Goal: Task Accomplishment & Management: Use online tool/utility

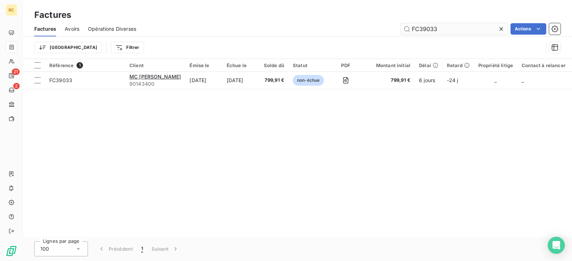
click at [438, 28] on input "FC39033" at bounding box center [453, 28] width 107 height 11
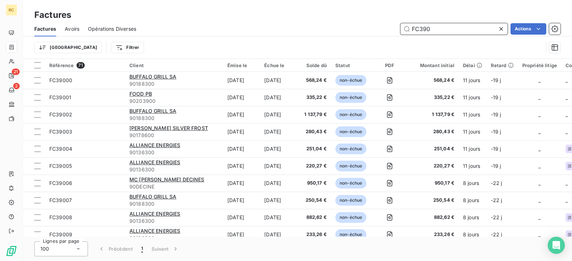
click at [448, 27] on input "FC390" at bounding box center [453, 28] width 107 height 11
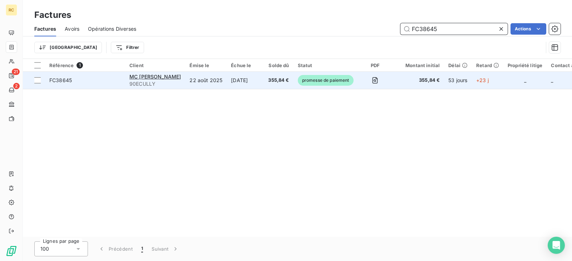
type input "FC38645"
click at [227, 86] on td "22 août 2025" at bounding box center [205, 80] width 41 height 17
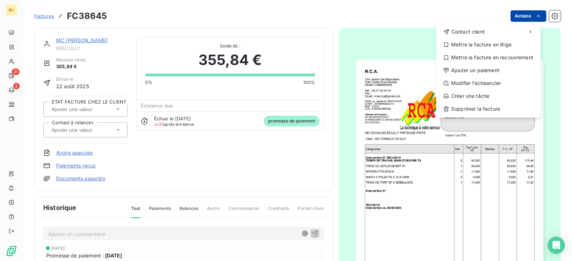
click at [529, 15] on html "RC 21 2 Factures FC38645 Actions Contact client Mettre la facture en litige Met…" at bounding box center [286, 130] width 572 height 261
click at [479, 66] on div "Ajouter un paiement" at bounding box center [488, 70] width 99 height 11
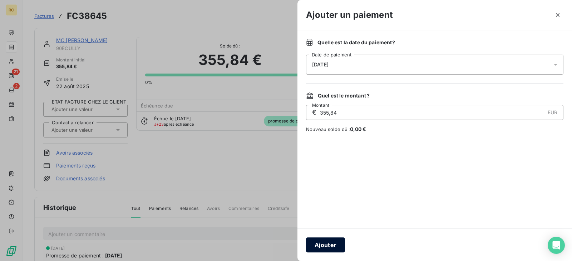
click at [320, 242] on button "Ajouter" at bounding box center [325, 245] width 39 height 15
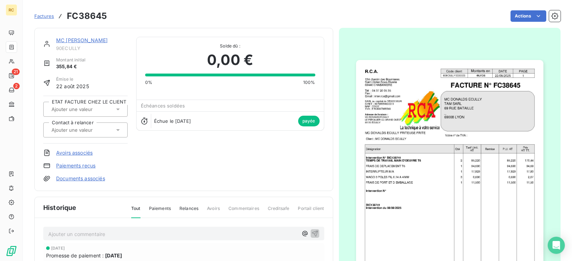
click at [45, 13] on link "Factures" at bounding box center [44, 16] width 20 height 7
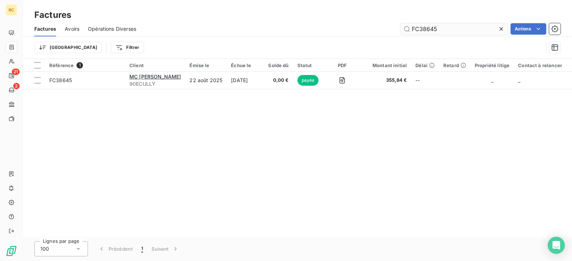
click at [439, 32] on input "FC38645" at bounding box center [453, 28] width 107 height 11
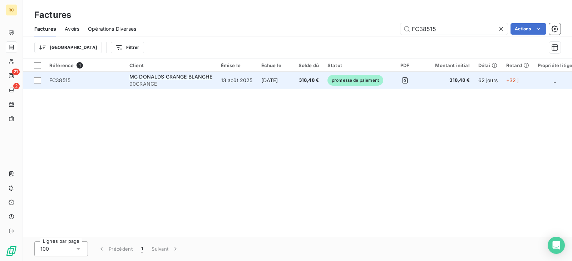
type input "FC38515"
click at [243, 85] on td "13 août 2025" at bounding box center [237, 80] width 40 height 17
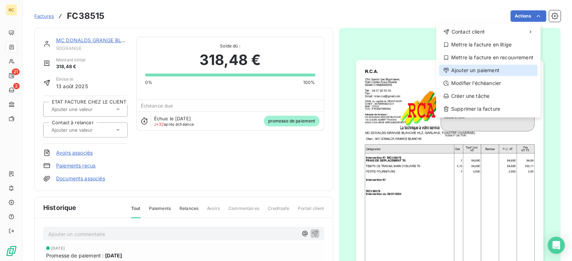
click at [499, 71] on div "Ajouter un paiement" at bounding box center [488, 70] width 99 height 11
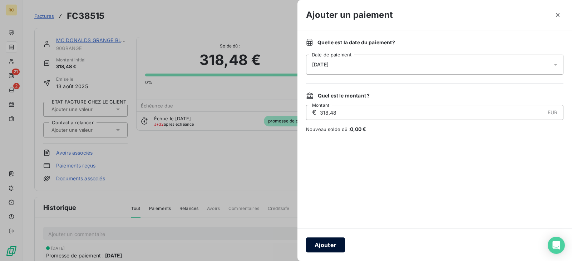
click at [325, 246] on button "Ajouter" at bounding box center [325, 245] width 39 height 15
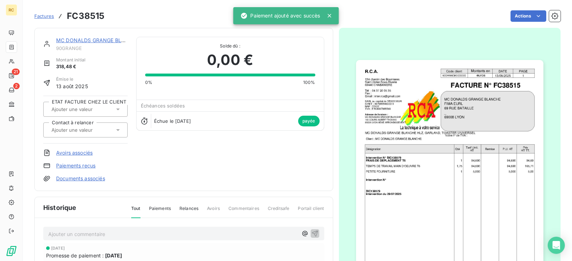
click at [42, 15] on span "Factures" at bounding box center [44, 16] width 20 height 6
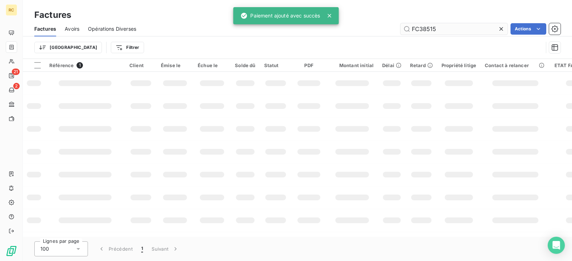
click at [445, 27] on input "FC38515" at bounding box center [453, 28] width 107 height 11
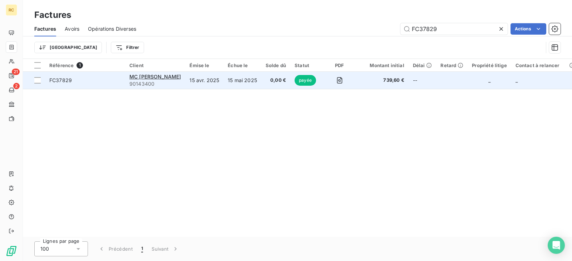
type input "FC37829"
click at [223, 81] on td "15 avr. 2025" at bounding box center [204, 80] width 38 height 17
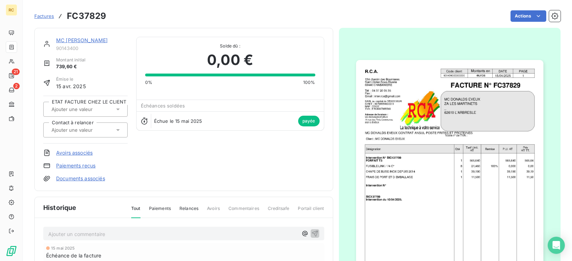
click at [73, 39] on link "MC [PERSON_NAME]" at bounding box center [81, 40] width 51 height 6
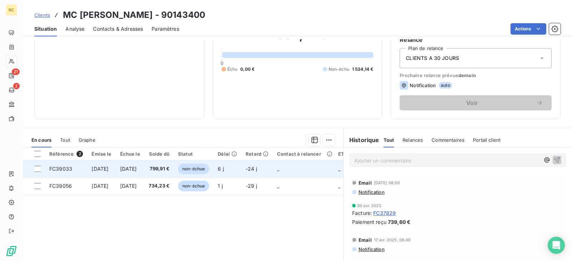
scroll to position [71, 0]
click at [130, 171] on span "[DATE]" at bounding box center [128, 168] width 17 height 6
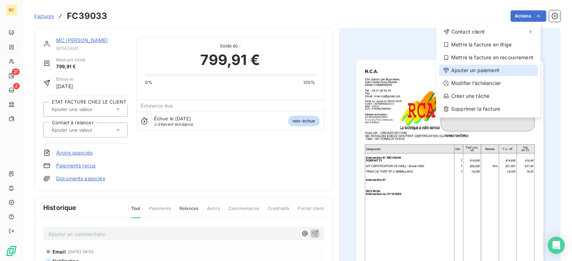
click at [489, 69] on div "Ajouter un paiement" at bounding box center [488, 70] width 99 height 11
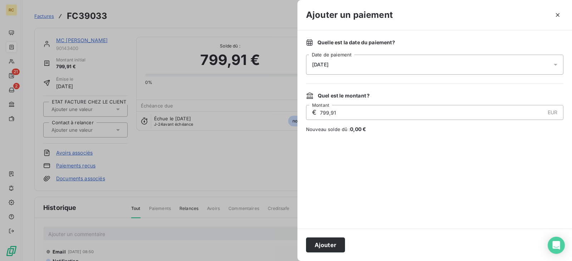
click at [390, 68] on div "[DATE]" at bounding box center [434, 65] width 257 height 20
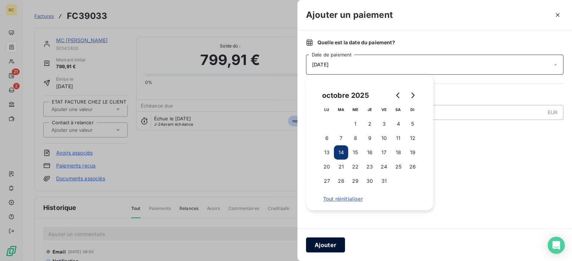
click at [322, 244] on button "Ajouter" at bounding box center [325, 245] width 39 height 15
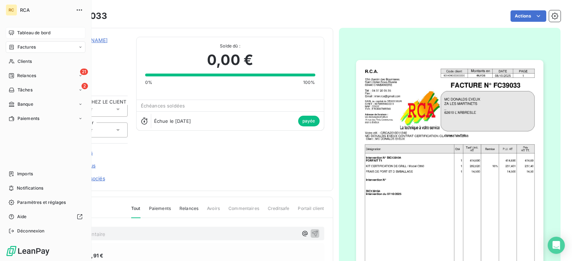
click at [33, 35] on span "Tableau de bord" at bounding box center [33, 33] width 33 height 6
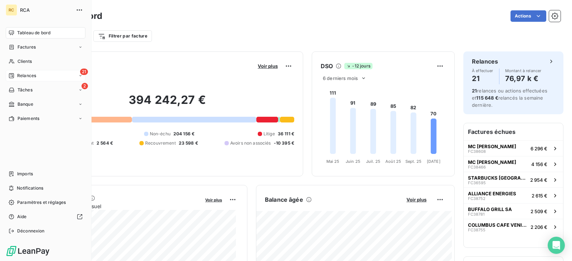
click at [38, 72] on div "21 Relances" at bounding box center [46, 75] width 80 height 11
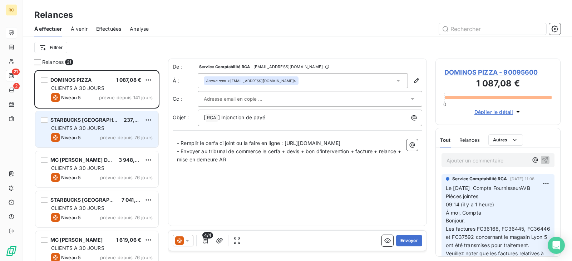
click at [107, 131] on div "CLIENTS A 30 JOURS" at bounding box center [102, 128] width 102 height 7
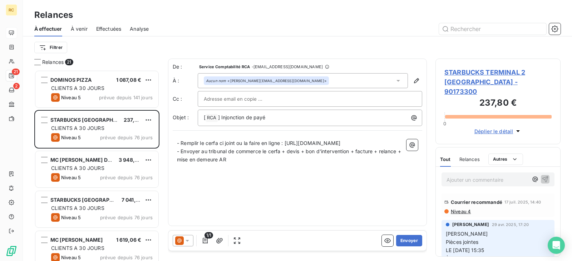
click at [493, 71] on span "STARBUCKS TERMINAL 2 [GEOGRAPHIC_DATA] - 90173300" at bounding box center [497, 82] width 107 height 29
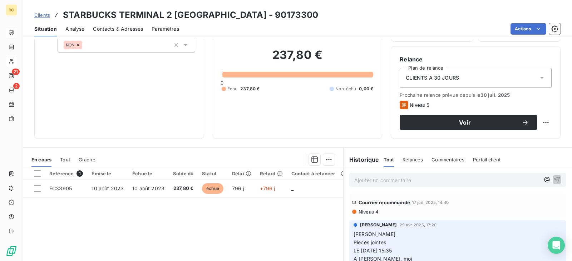
scroll to position [36, 0]
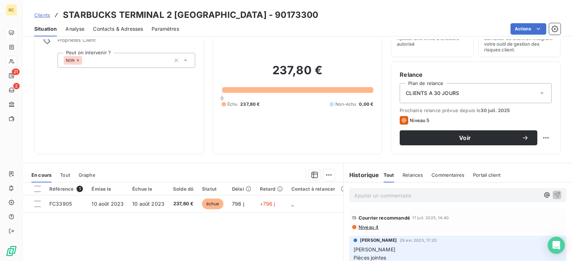
click at [45, 16] on span "Clients" at bounding box center [42, 15] width 16 height 6
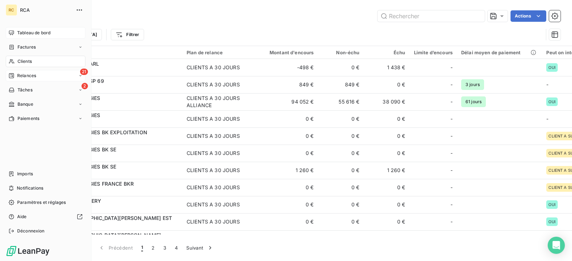
click at [32, 72] on div "21 Relances" at bounding box center [46, 75] width 80 height 11
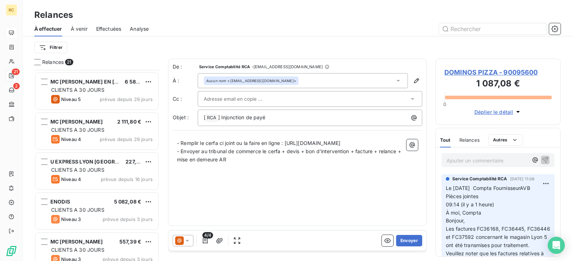
scroll to position [435, 0]
